Goal: Complete application form

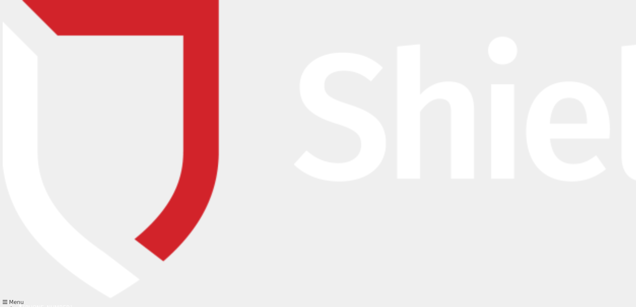
scroll to position [45, 0]
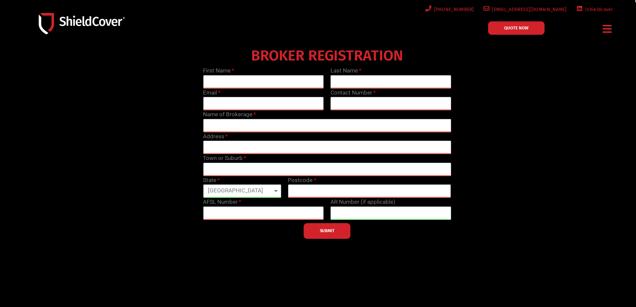
click at [270, 191] on select "[GEOGRAPHIC_DATA] [GEOGRAPHIC_DATA] [GEOGRAPHIC_DATA] [GEOGRAPHIC_DATA] [GEOGRA…" at bounding box center [242, 190] width 78 height 13
drag, startPoint x: 320, startPoint y: 288, endPoint x: 280, endPoint y: 300, distance: 41.6
click at [319, 288] on div at bounding box center [318, 145] width 636 height 287
click at [241, 192] on select "[GEOGRAPHIC_DATA] [GEOGRAPHIC_DATA] [GEOGRAPHIC_DATA] [GEOGRAPHIC_DATA] [GEOGRA…" at bounding box center [242, 190] width 78 height 13
select select "WA"
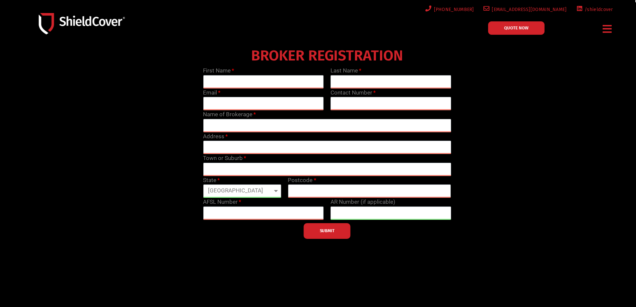
click at [203, 184] on select "[GEOGRAPHIC_DATA] [GEOGRAPHIC_DATA] [GEOGRAPHIC_DATA] [GEOGRAPHIC_DATA] [GEOGRA…" at bounding box center [242, 190] width 78 height 13
click at [478, 162] on div "BROKER REGISTRATION First Name Last Name Email Contact Number Name of Brokerage…" at bounding box center [327, 142] width 510 height 194
click at [515, 29] on span "QUOTE NOW" at bounding box center [516, 28] width 24 height 4
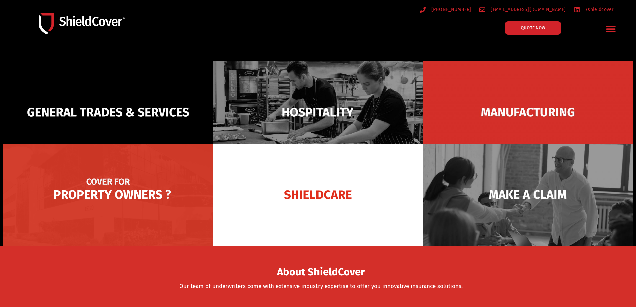
click at [93, 209] on img at bounding box center [108, 195] width 210 height 102
